Goal: Task Accomplishment & Management: Use online tool/utility

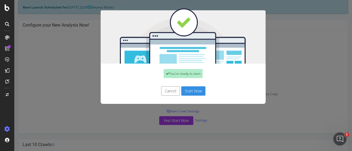
click at [186, 91] on button "Start Now" at bounding box center [193, 91] width 24 height 9
